Goal: Information Seeking & Learning: Learn about a topic

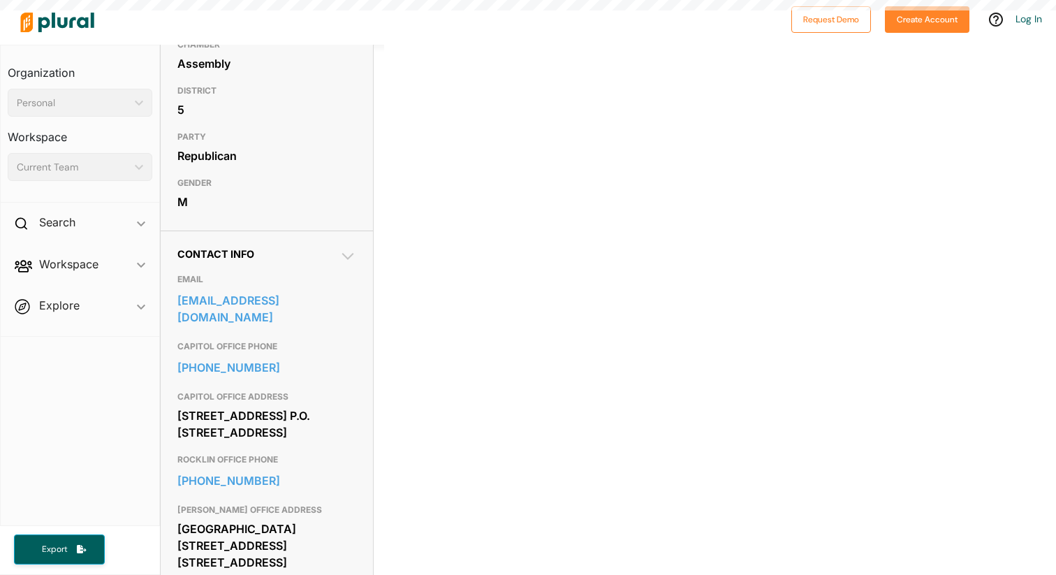
scroll to position [274, 0]
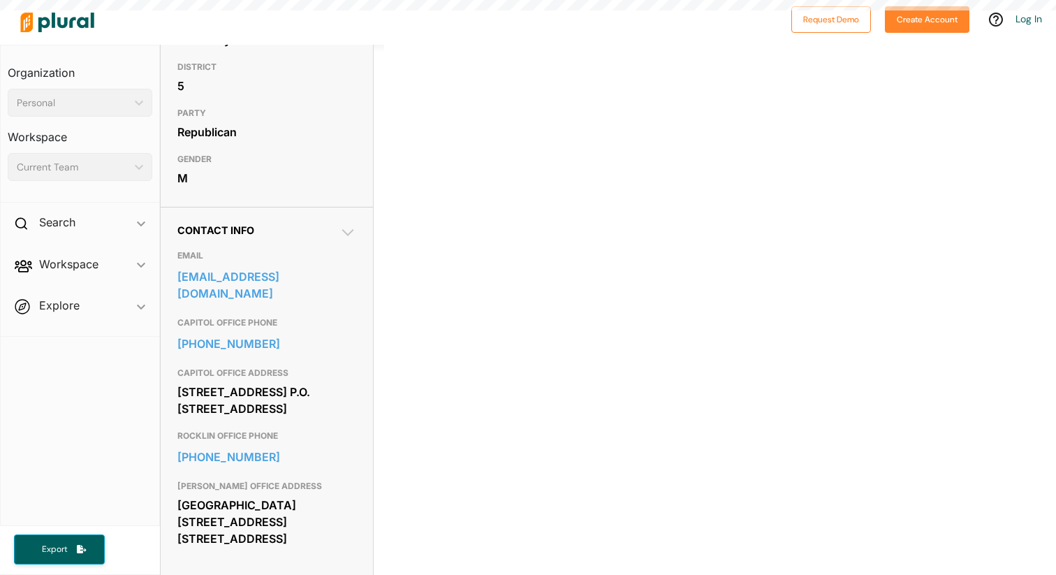
click at [133, 98] on div "Personal ic_keyboard_arrow_down" at bounding box center [80, 103] width 145 height 28
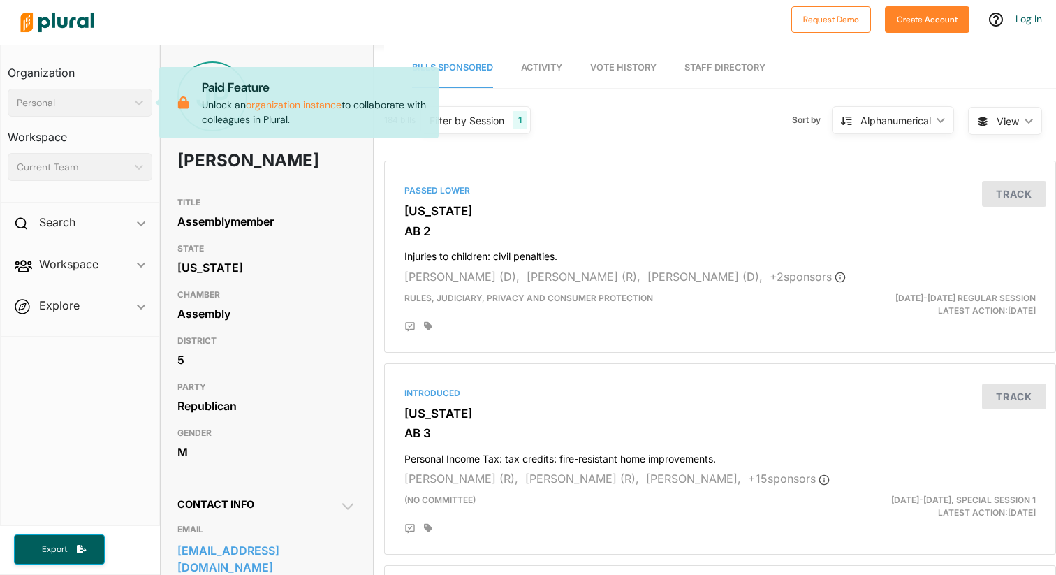
click at [129, 103] on icon "ic_keyboard_arrow_down" at bounding box center [136, 103] width 14 height 6
click at [121, 154] on div "Current Team ic_keyboard_arrow_down" at bounding box center [80, 167] width 145 height 28
